Goal: Information Seeking & Learning: Find specific fact

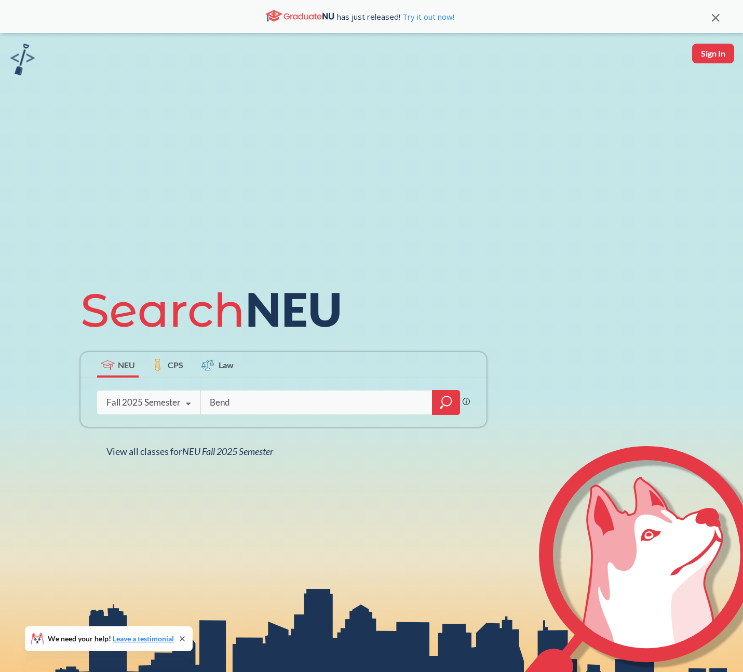
type input "[PERSON_NAME]"
drag, startPoint x: 132, startPoint y: 218, endPoint x: 103, endPoint y: 197, distance: 36.0
click at [132, 218] on div "NEU CPS Law Phrase search guarantees the exact search appears in the results. E…" at bounding box center [371, 369] width 743 height 672
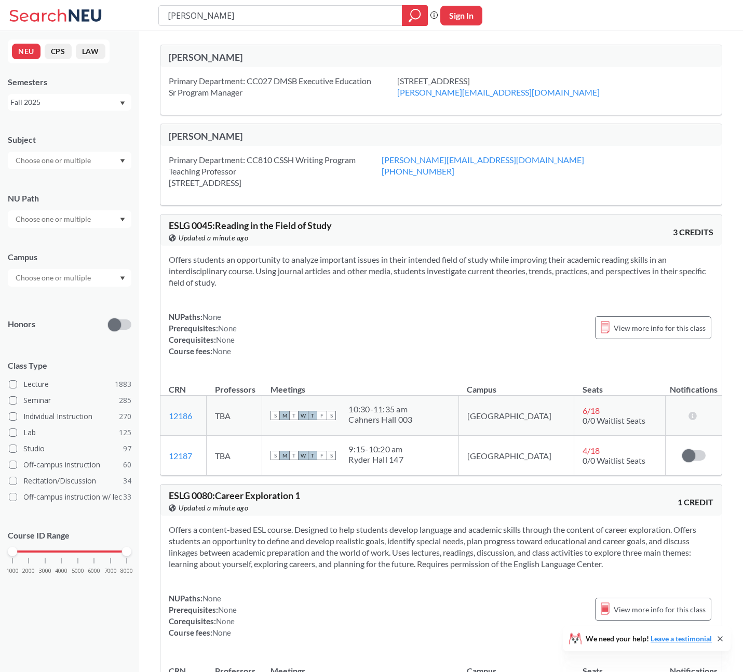
click at [227, 135] on div "[PERSON_NAME]" at bounding box center [305, 135] width 272 height 11
click at [220, 163] on div "Primary Department: CC810 CSSH Writing Program [STREET_ADDRESS]" at bounding box center [275, 171] width 213 height 34
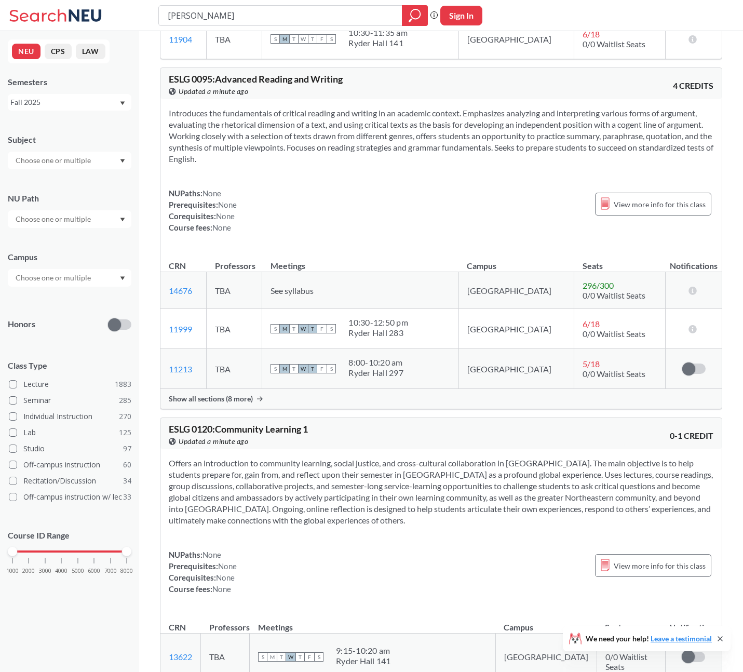
scroll to position [700, 0]
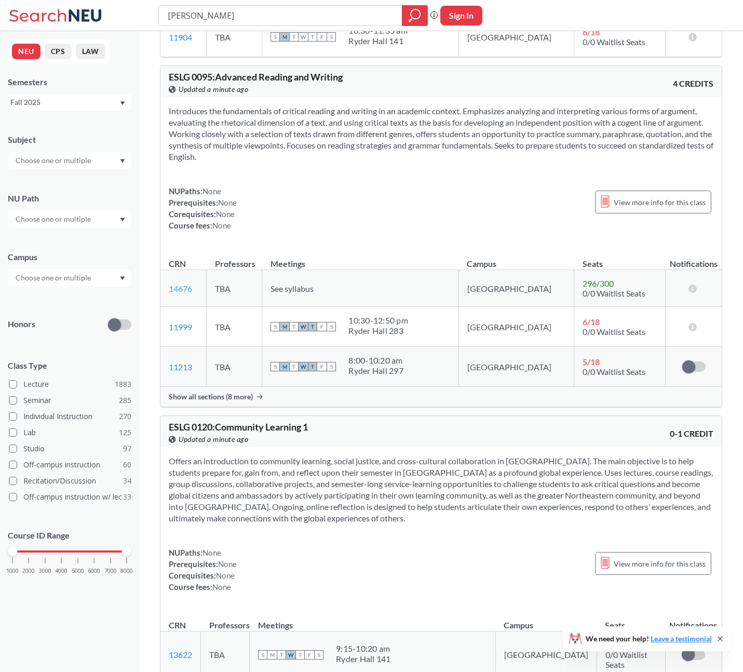
click at [181, 291] on link "14676" at bounding box center [180, 288] width 23 height 10
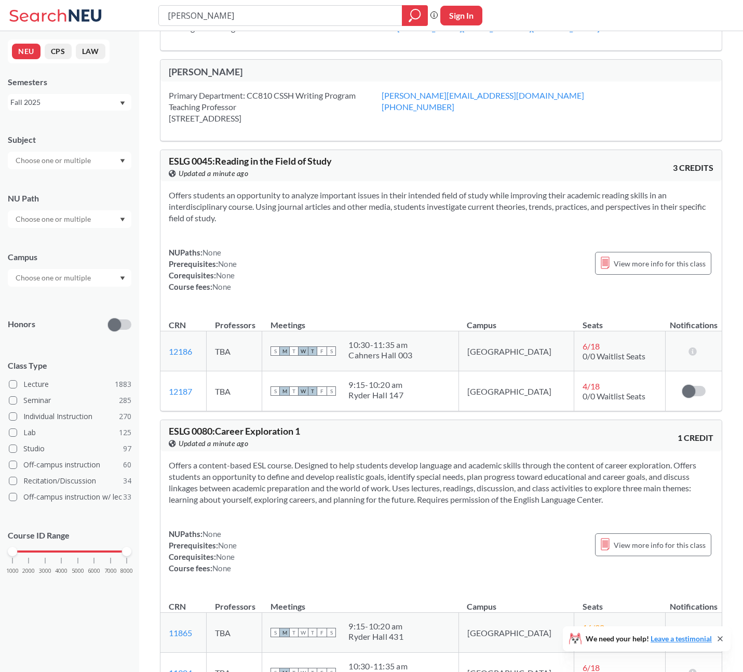
scroll to position [0, 0]
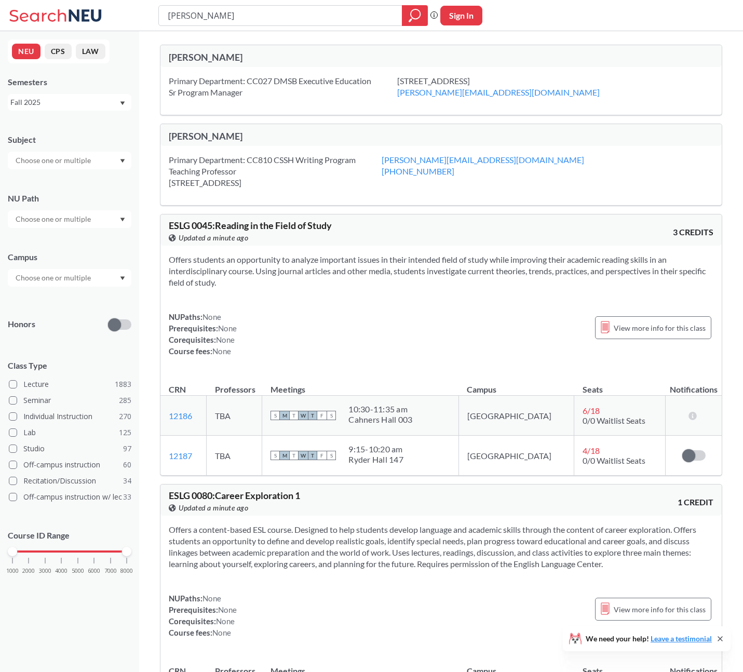
click at [619, 161] on div "Primary Department: CC810 CSSH Writing Program Teaching Professor [STREET_ADDRE…" at bounding box center [440, 175] width 561 height 59
click at [219, 137] on div "[PERSON_NAME]" at bounding box center [305, 135] width 272 height 11
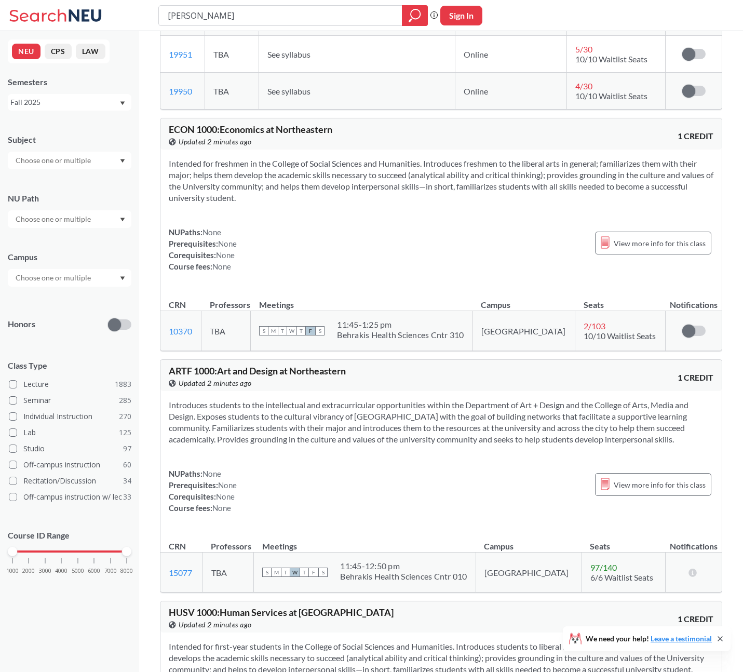
scroll to position [3986, 0]
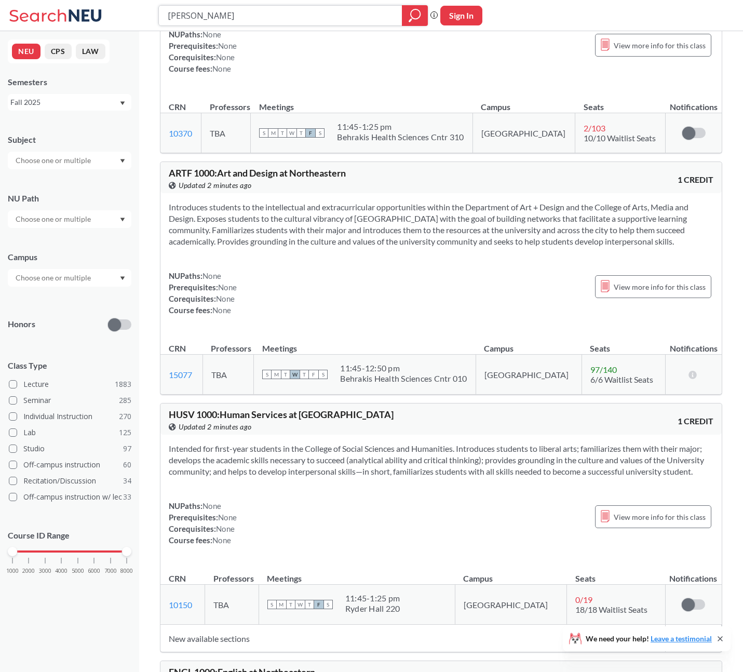
click at [192, 14] on input "[PERSON_NAME]" at bounding box center [281, 16] width 228 height 18
type input "[PERSON_NAME]"
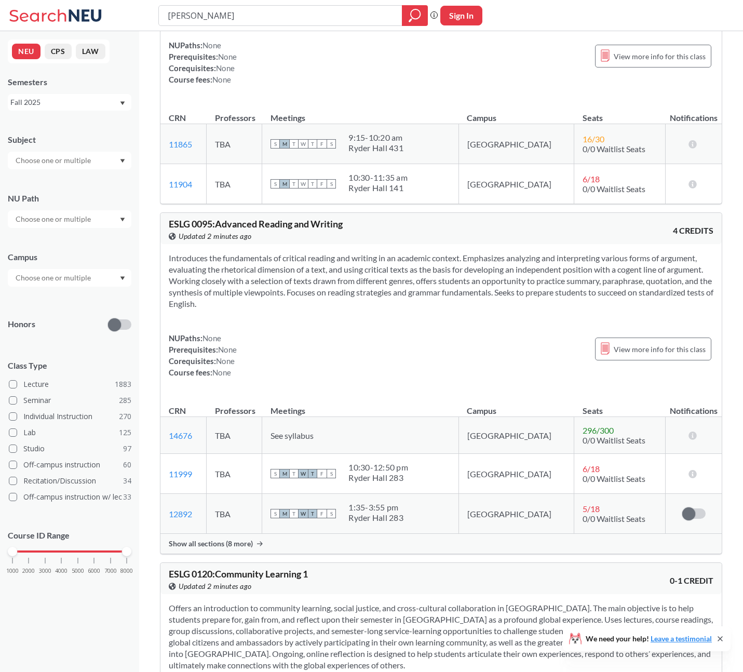
scroll to position [298, 0]
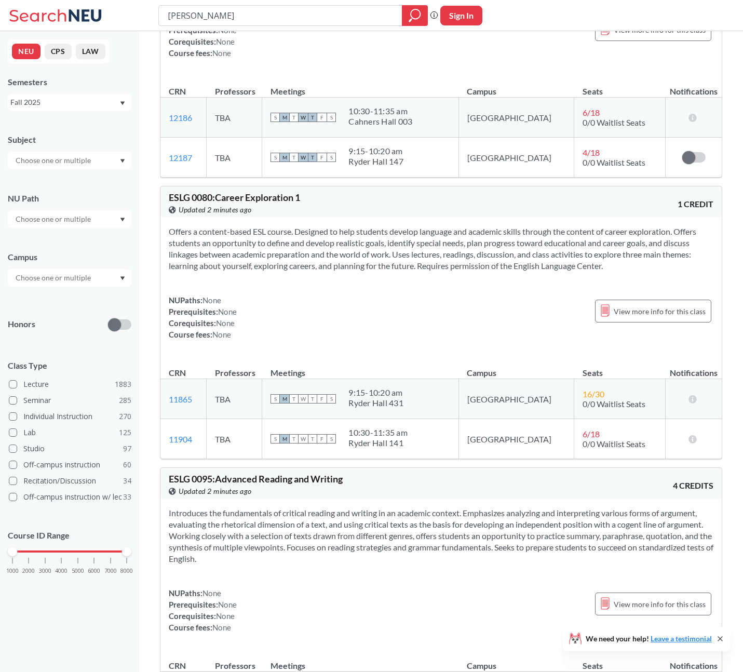
click at [290, 16] on input "[PERSON_NAME]" at bounding box center [281, 16] width 228 height 18
click at [167, 15] on input "[PERSON_NAME]"" at bounding box center [281, 16] width 228 height 18
type input ""[PERSON_NAME]""
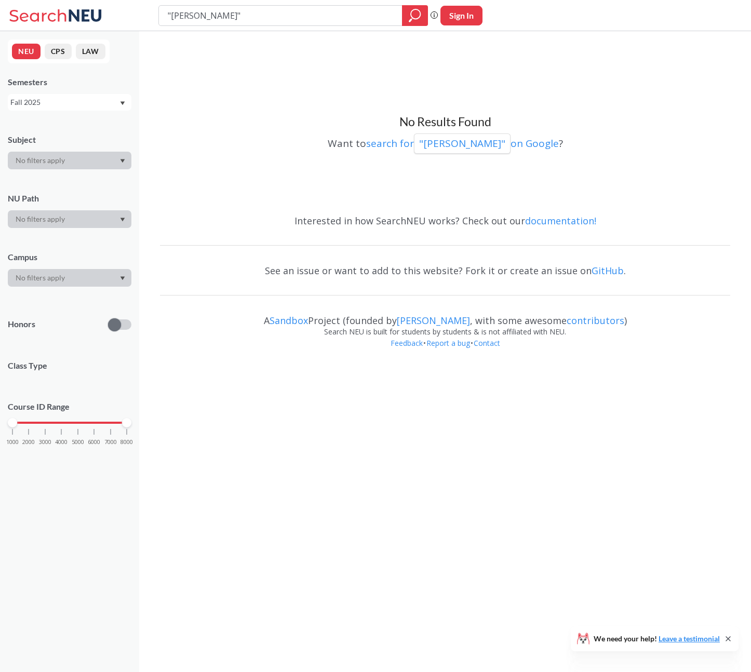
drag, startPoint x: 236, startPoint y: 13, endPoint x: 169, endPoint y: 16, distance: 66.5
click at [169, 16] on input ""[PERSON_NAME]"" at bounding box center [281, 16] width 228 height 18
type input ""[PERSON_NAME]""
click at [318, 17] on input ""[PERSON_NAME]"" at bounding box center [281, 16] width 228 height 18
type input "[PERSON_NAME]"
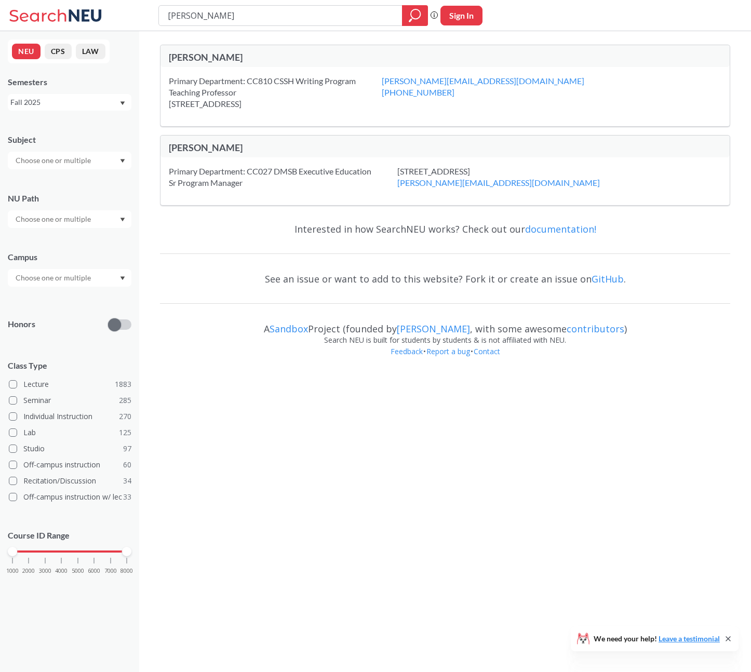
click at [201, 52] on div "[PERSON_NAME]" at bounding box center [307, 56] width 276 height 11
click at [72, 8] on icon at bounding box center [57, 15] width 97 height 21
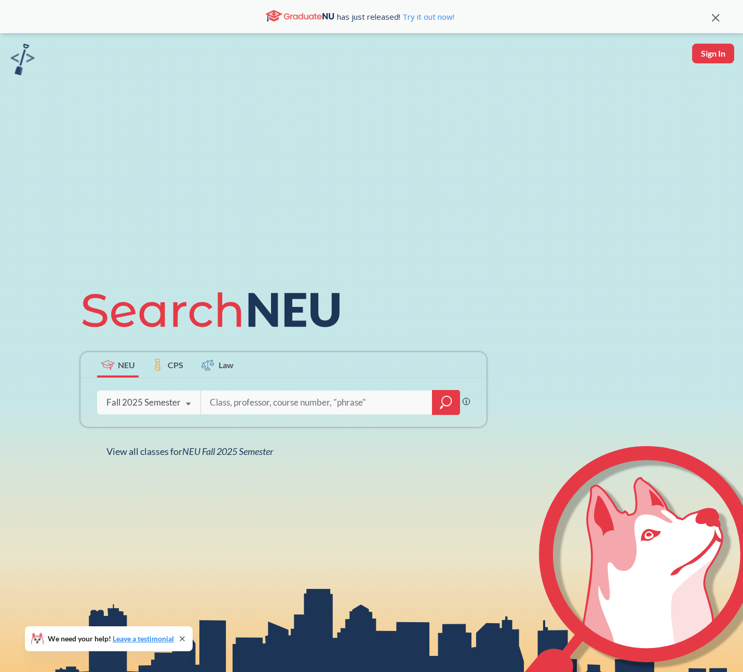
click at [324, 407] on input "search" at bounding box center [317, 402] width 216 height 22
type input "ENGW1111"
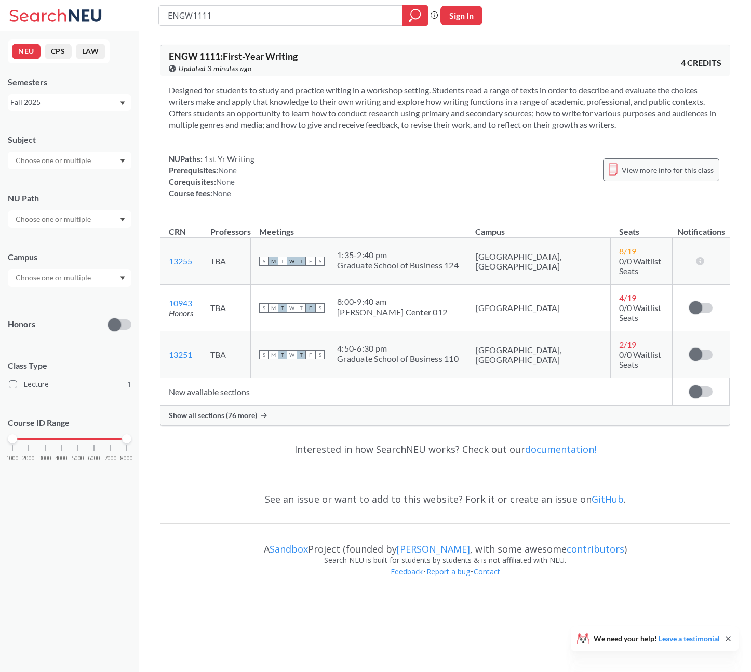
click at [654, 167] on span "View more info for this class" at bounding box center [667, 169] width 92 height 13
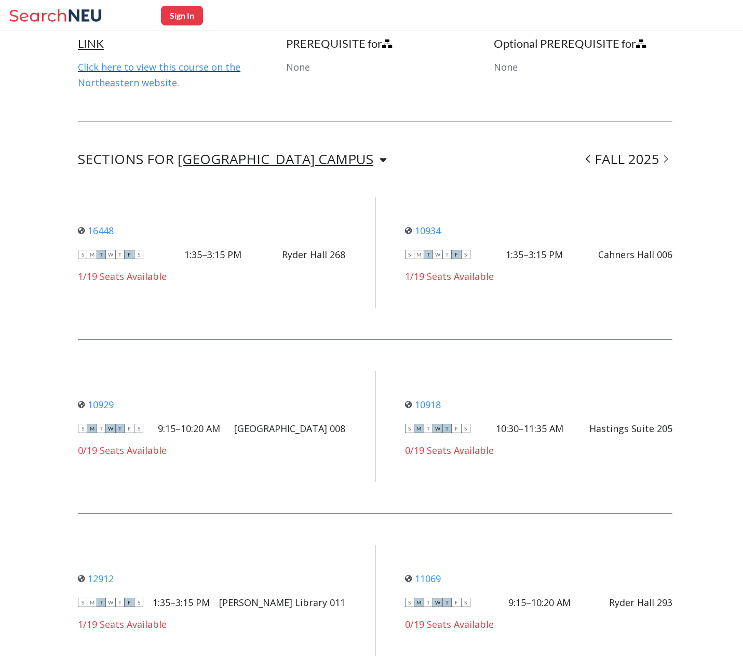
scroll to position [677, 0]
